Goal: Transaction & Acquisition: Purchase product/service

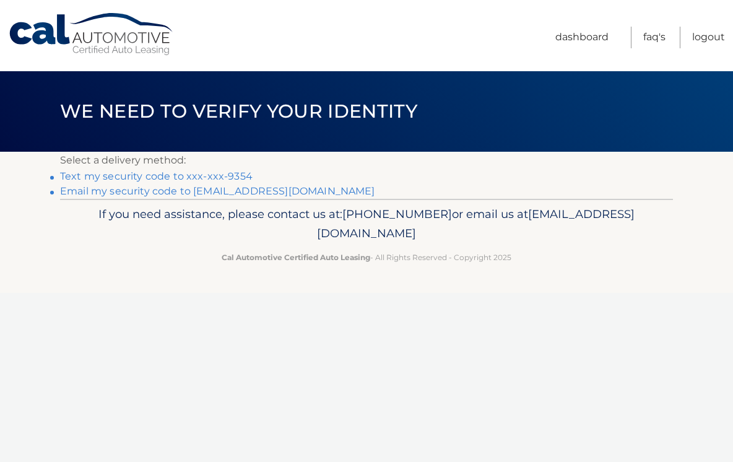
click at [165, 180] on link "Text my security code to xxx-xxx-9354" at bounding box center [156, 176] width 193 height 12
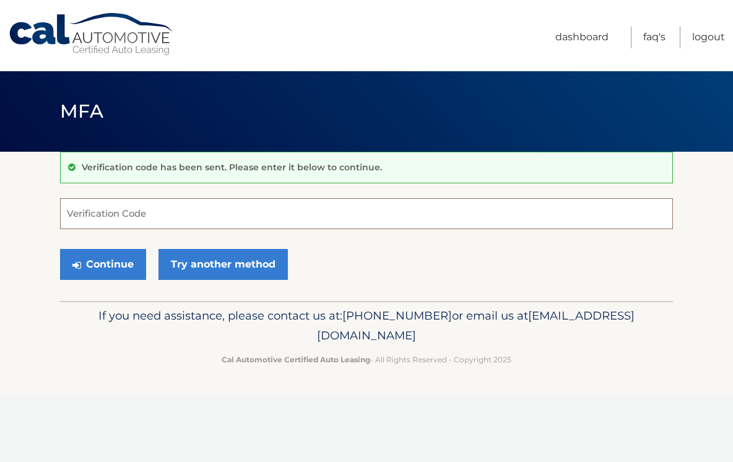
click at [102, 217] on input "Verification Code" at bounding box center [366, 213] width 613 height 31
type input "201053"
click at [103, 264] on button "Continue" at bounding box center [103, 264] width 86 height 31
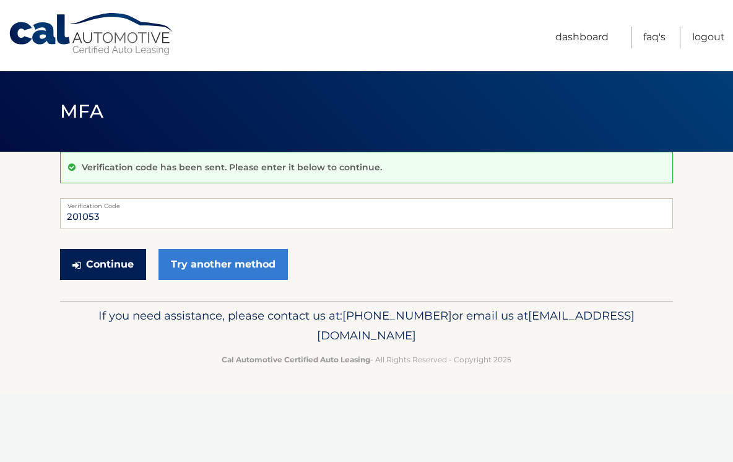
click at [103, 261] on button "Continue" at bounding box center [103, 264] width 86 height 31
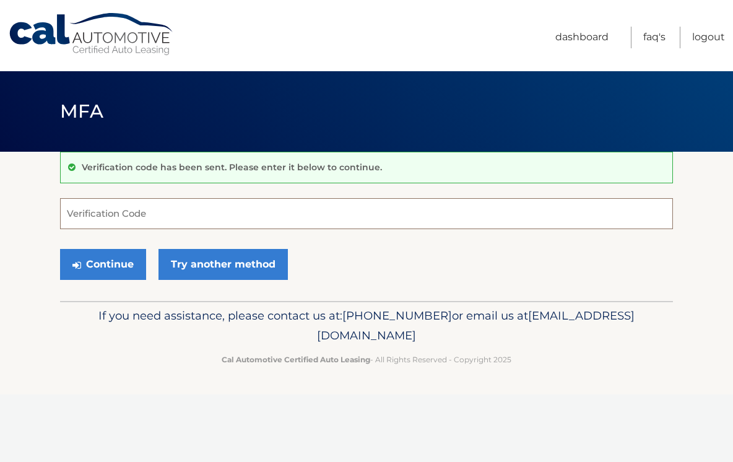
click at [133, 211] on input "Verification Code" at bounding box center [366, 213] width 613 height 31
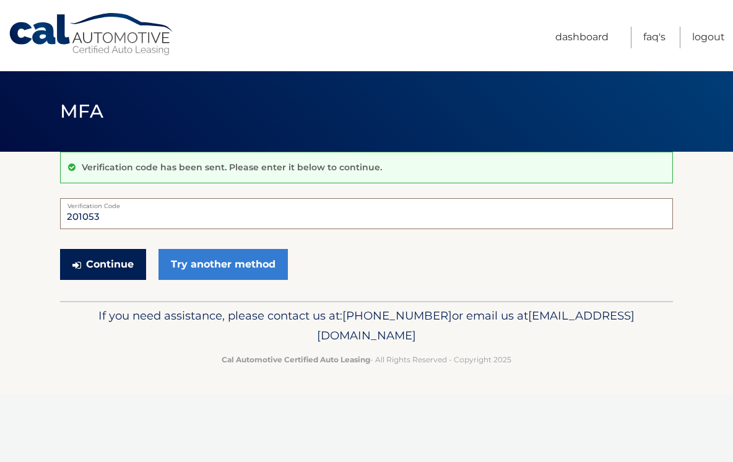
type input "201053"
click at [111, 264] on button "Continue" at bounding box center [103, 264] width 86 height 31
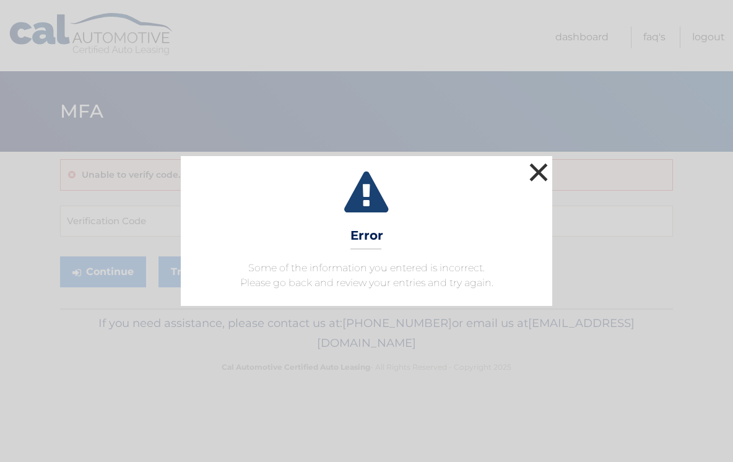
click at [541, 175] on button "×" at bounding box center [538, 172] width 25 height 25
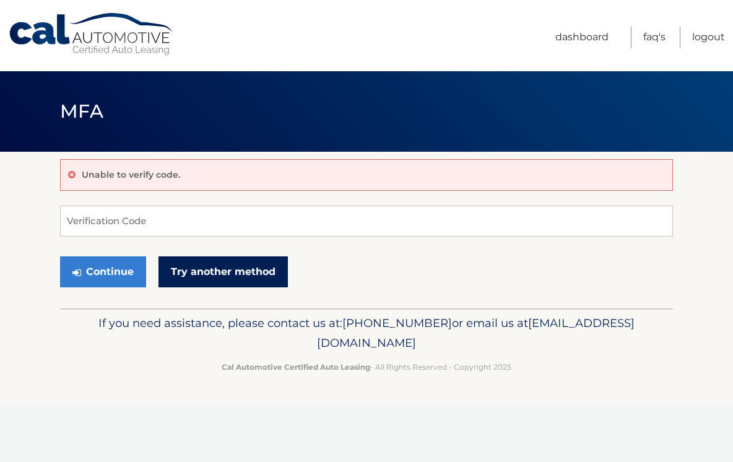
click at [219, 272] on link "Try another method" at bounding box center [223, 271] width 129 height 31
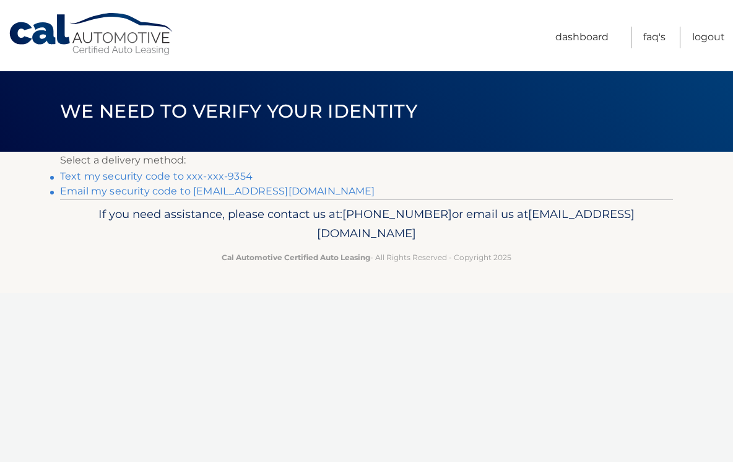
click at [157, 175] on link "Text my security code to xxx-xxx-9354" at bounding box center [156, 176] width 193 height 12
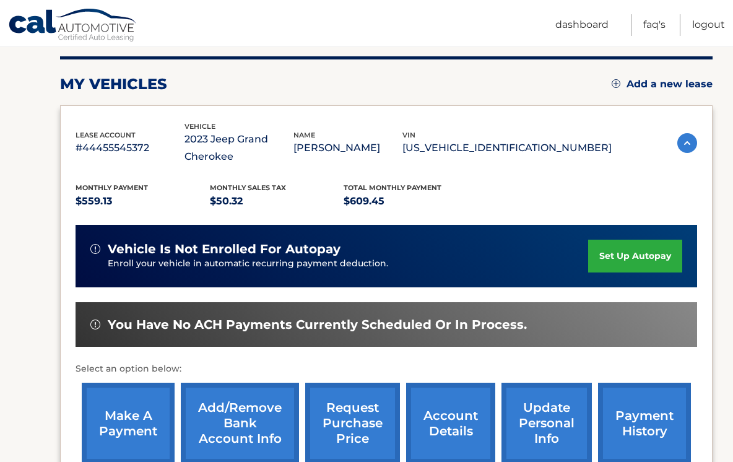
scroll to position [195, 0]
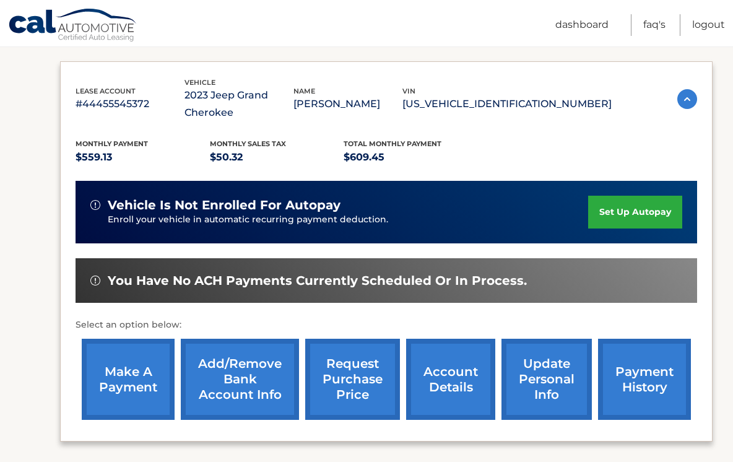
click at [120, 363] on link "make a payment" at bounding box center [128, 379] width 93 height 81
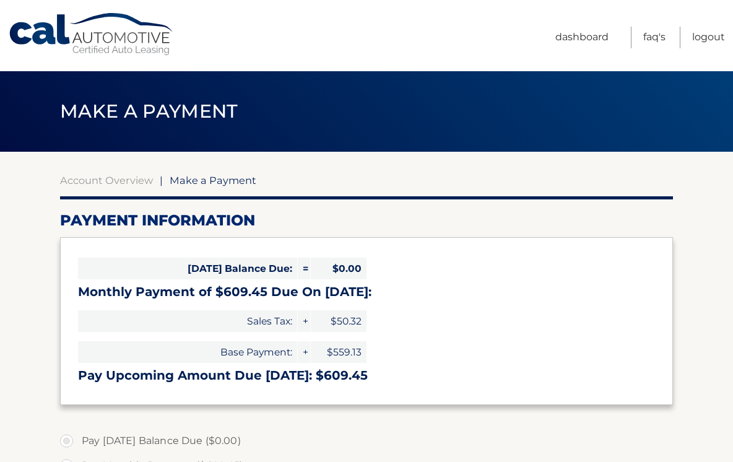
select select "ZTJiNDk1NmQtNTUzZS00ZWRkLWI2ZGItM2FmZmIyYzE0Nzlj"
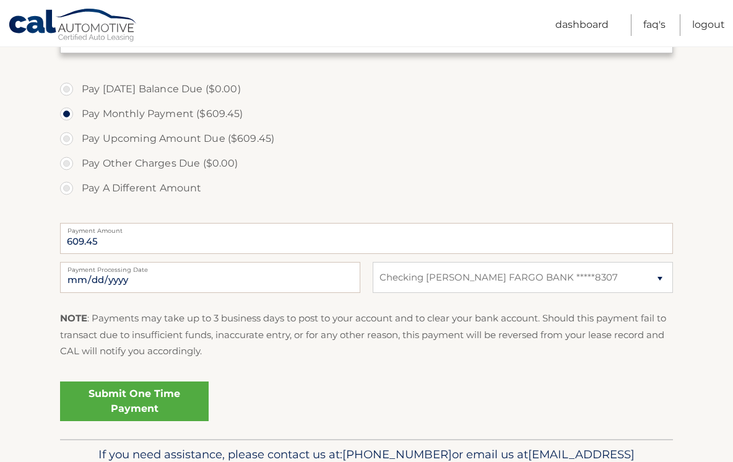
scroll to position [354, 0]
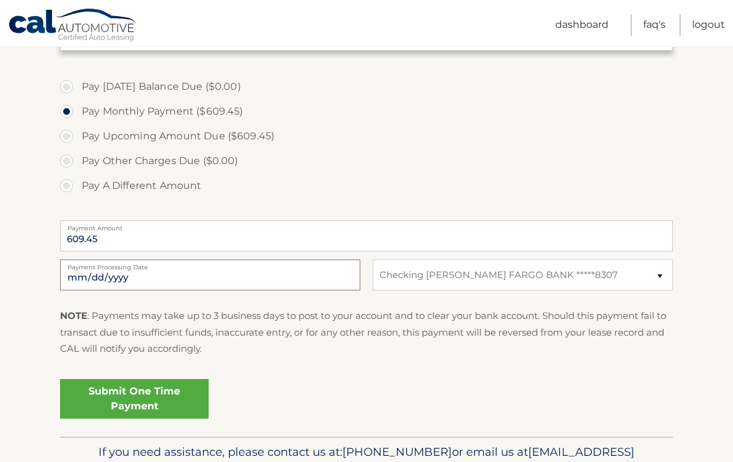
click at [196, 279] on input "2025-10-14" at bounding box center [210, 274] width 300 height 31
type input "2025-10-24"
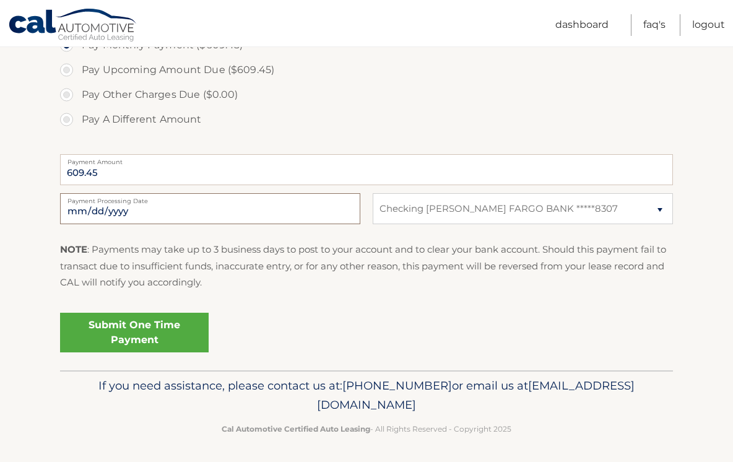
scroll to position [420, 0]
click at [136, 333] on link "Submit One Time Payment" at bounding box center [134, 333] width 149 height 40
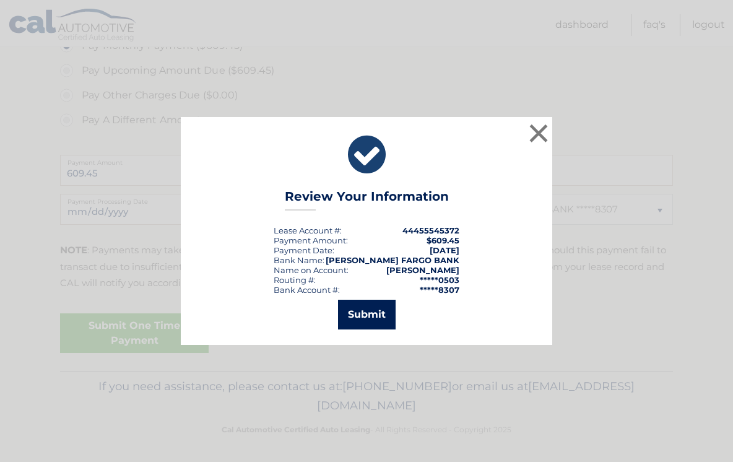
click at [369, 311] on button "Submit" at bounding box center [367, 315] width 58 height 30
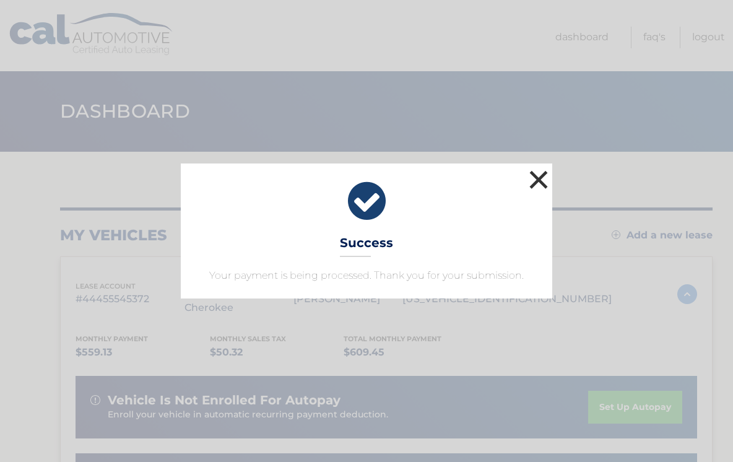
click at [539, 177] on button "×" at bounding box center [538, 179] width 25 height 25
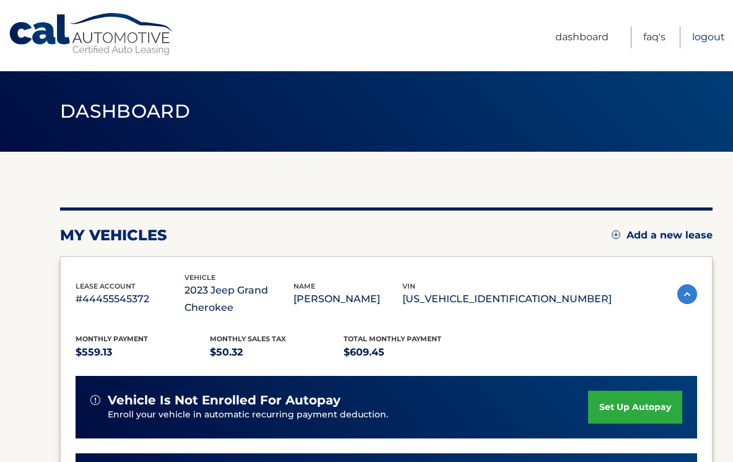
click at [708, 40] on link "Logout" at bounding box center [708, 38] width 33 height 22
